Goal: Task Accomplishment & Management: Manage account settings

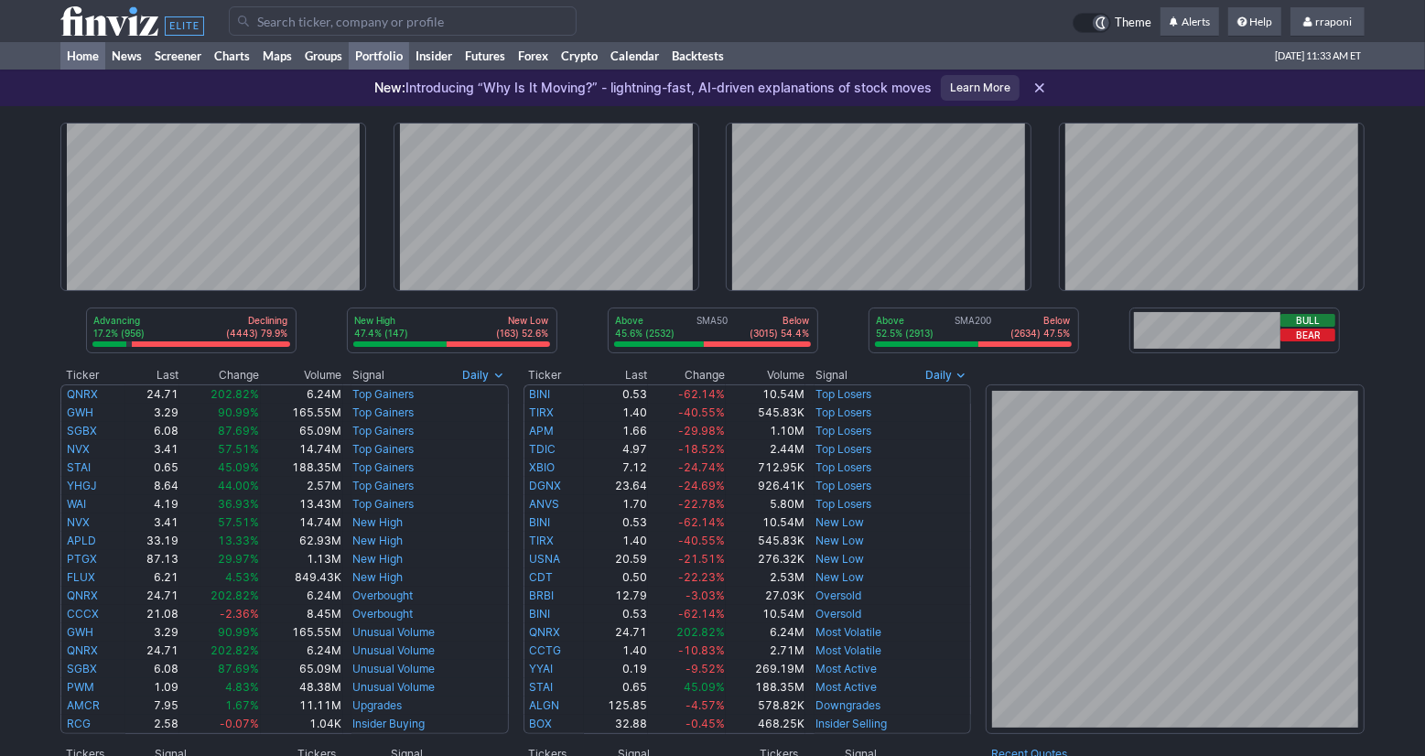
click at [397, 49] on link "Portfolio" at bounding box center [379, 55] width 60 height 27
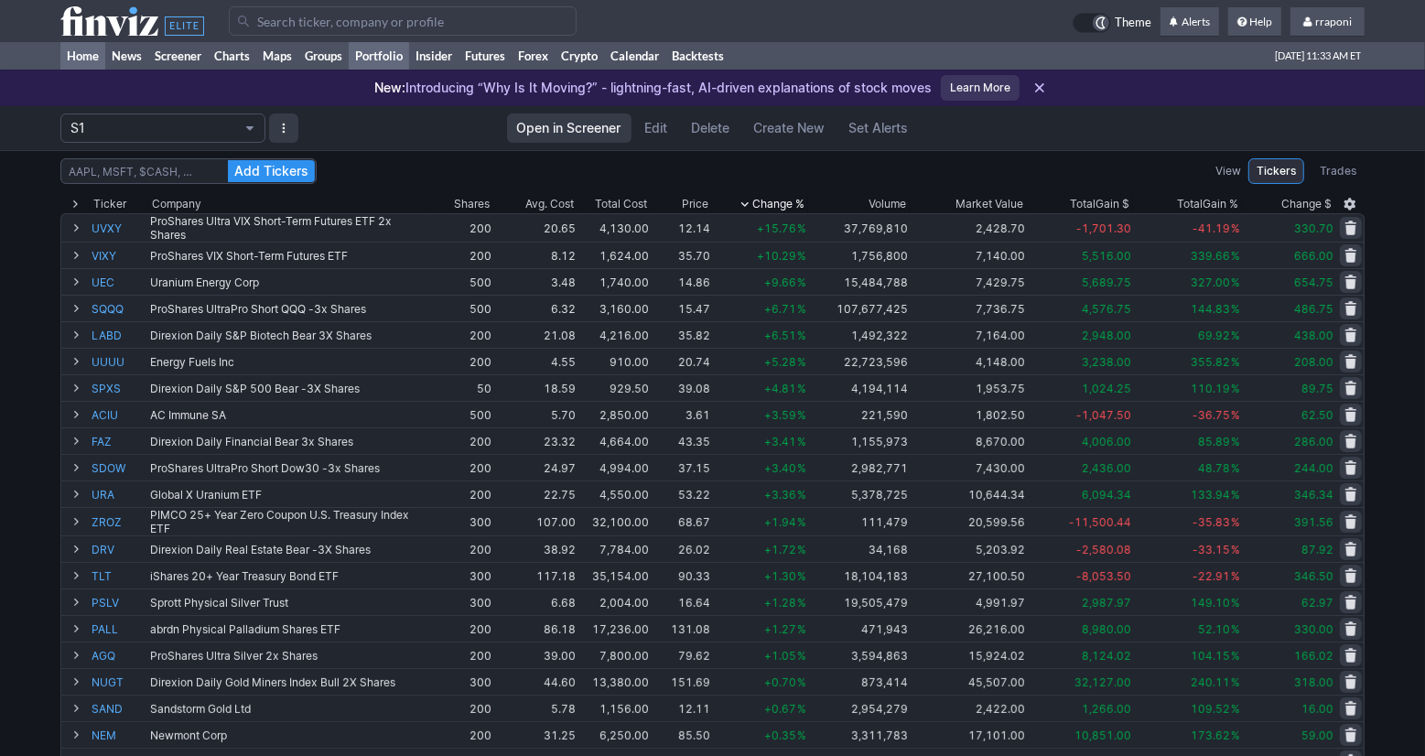
click at [92, 61] on link "Home" at bounding box center [82, 55] width 45 height 27
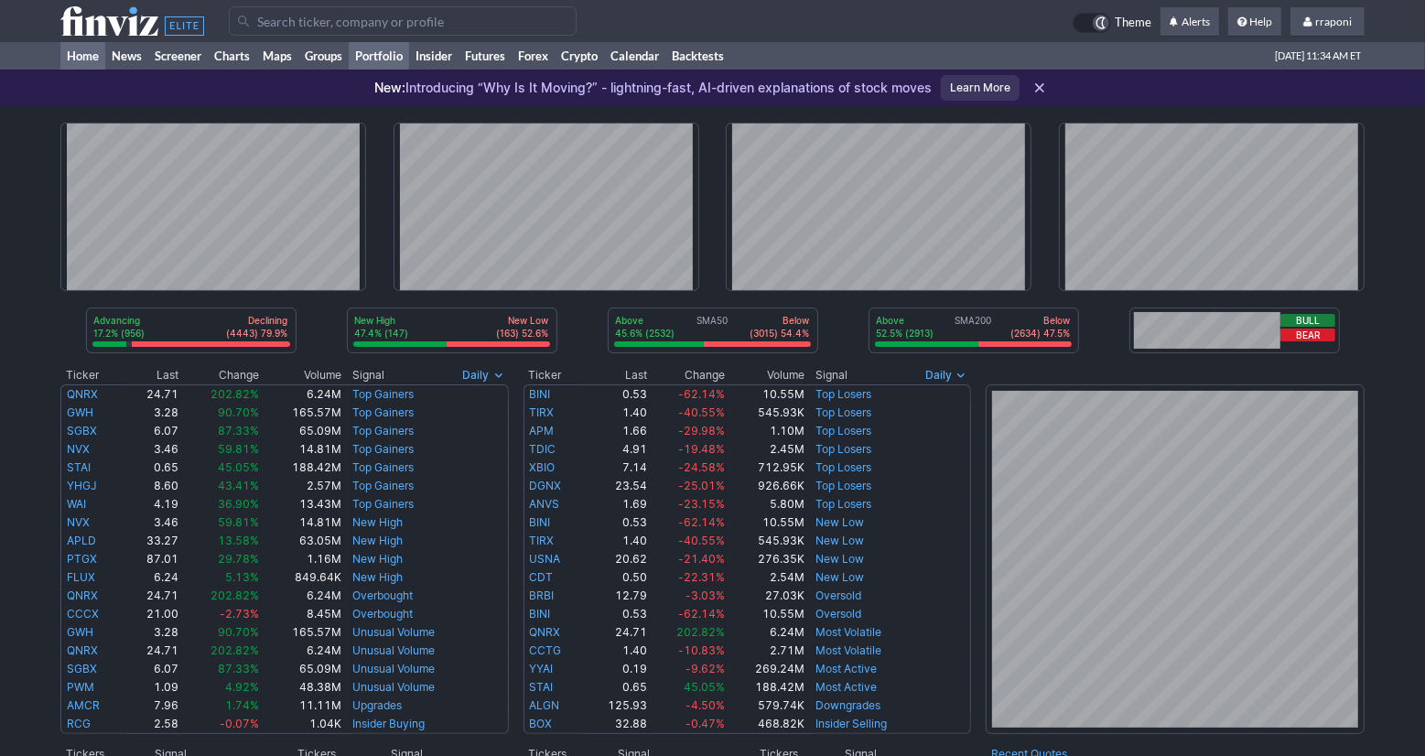
click at [395, 63] on link "Portfolio" at bounding box center [379, 55] width 60 height 27
